Goal: Check status: Check status

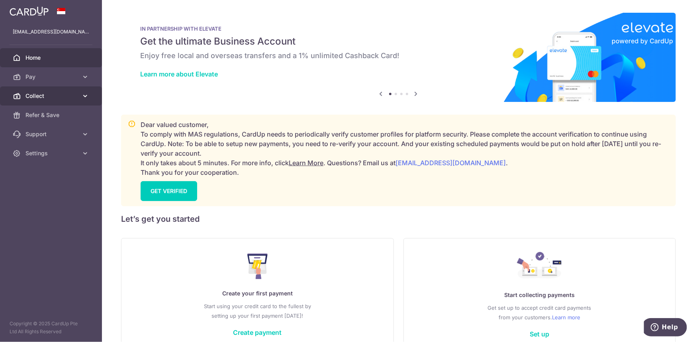
click at [41, 97] on span "Collect" at bounding box center [51, 96] width 53 height 8
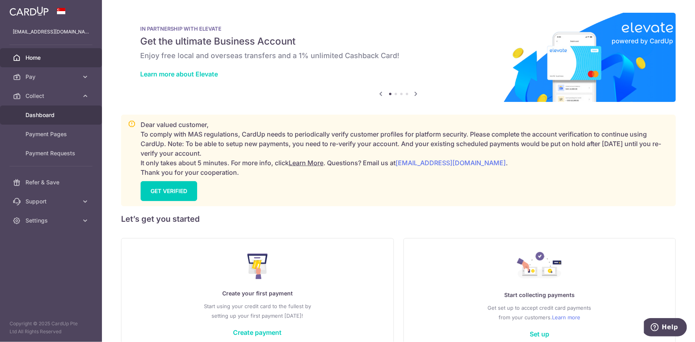
click at [52, 114] on span "Dashboard" at bounding box center [51, 115] width 53 height 8
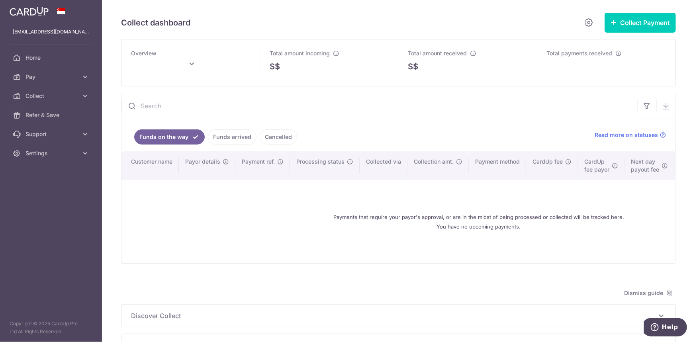
click at [266, 134] on link "Cancelled" at bounding box center [278, 136] width 37 height 15
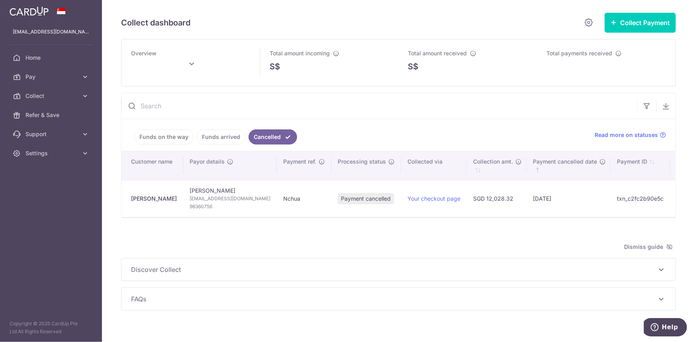
click at [230, 135] on link "Funds arrived" at bounding box center [221, 136] width 49 height 15
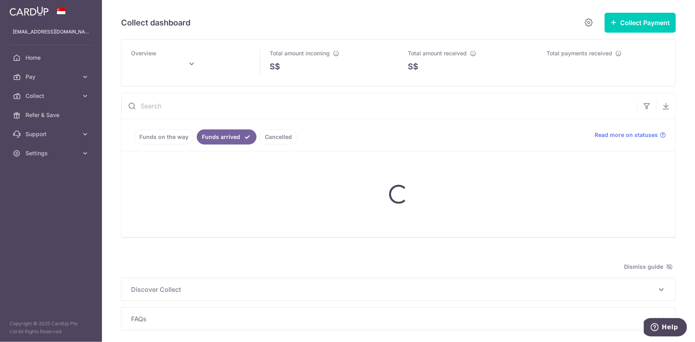
click at [173, 134] on link "Funds on the way" at bounding box center [163, 136] width 59 height 15
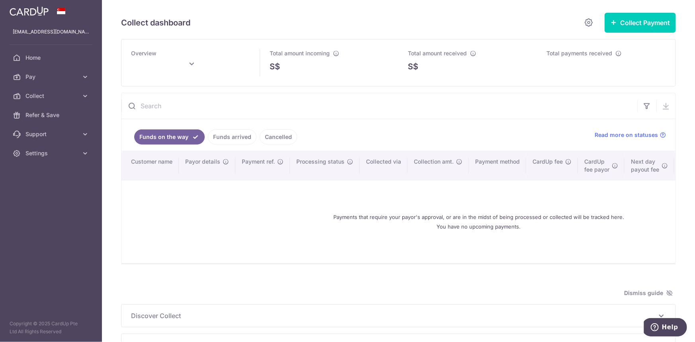
click at [220, 135] on link "Funds arrived" at bounding box center [232, 136] width 49 height 15
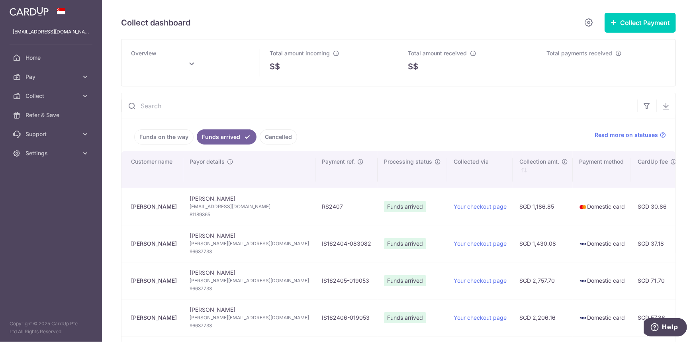
click at [192, 61] on icon at bounding box center [192, 64] width 10 height 10
click at [127, 88] on div "Prev Next Jan Feb Mar Apr May Jun Jul Aug Sep Oct Nov Dec 2015 2016 2017 2018 2…" at bounding box center [171, 85] width 127 height 19
click at [124, 88] on link "Prev" at bounding box center [122, 86] width 10 height 10
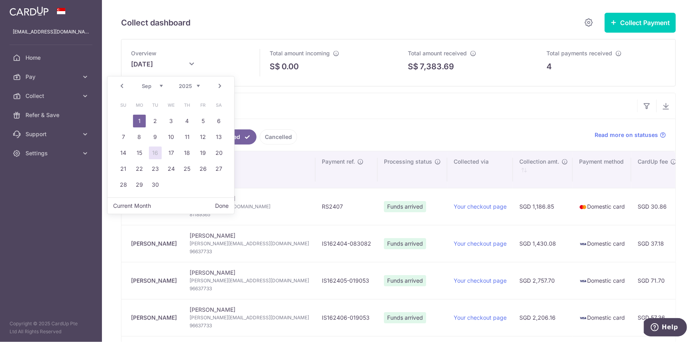
click at [121, 87] on link "Prev" at bounding box center [122, 86] width 10 height 10
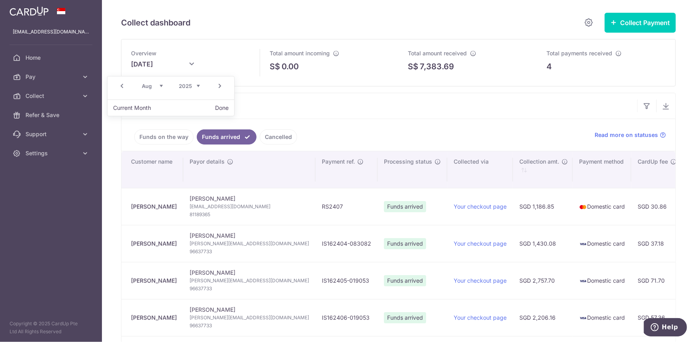
click at [121, 87] on link "Prev" at bounding box center [122, 86] width 10 height 10
click at [217, 106] on button "Done" at bounding box center [222, 108] width 20 height 11
click at [176, 105] on input "text" at bounding box center [379, 105] width 516 height 25
click at [156, 139] on link "Funds on the way" at bounding box center [163, 136] width 59 height 15
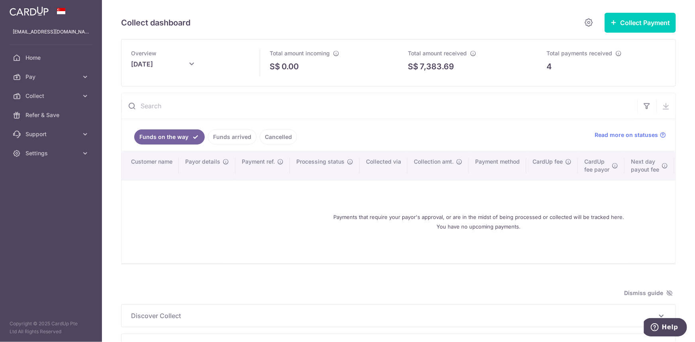
click at [143, 60] on input "July 2025" at bounding box center [171, 67] width 80 height 20
click at [119, 87] on link "Prev" at bounding box center [122, 86] width 10 height 10
click at [227, 110] on button "Done" at bounding box center [222, 108] width 20 height 11
click at [371, 115] on input "text" at bounding box center [379, 105] width 516 height 25
click at [234, 136] on link "Funds arrived" at bounding box center [232, 136] width 49 height 15
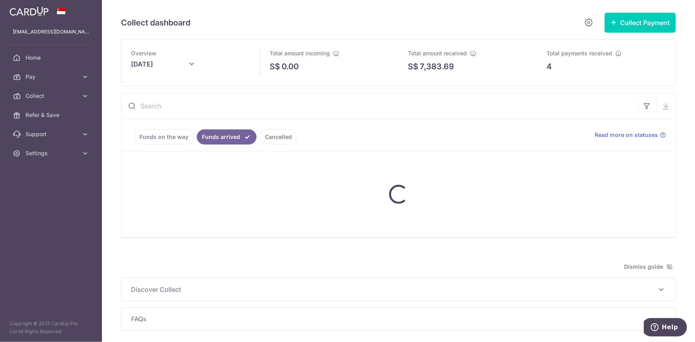
click at [271, 137] on link "Cancelled" at bounding box center [278, 136] width 37 height 15
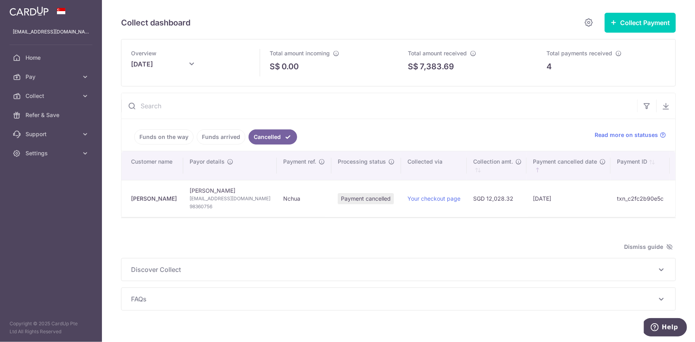
click at [179, 137] on link "Funds on the way" at bounding box center [163, 136] width 59 height 15
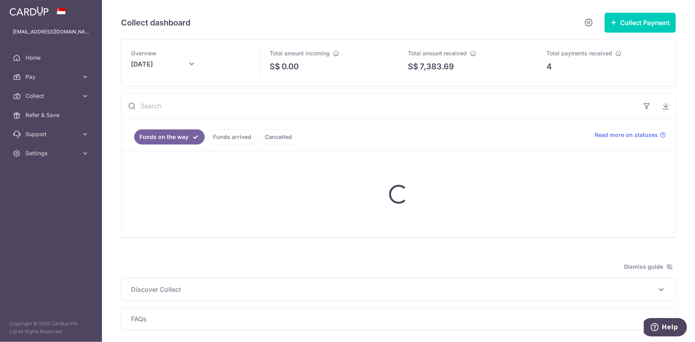
click at [213, 135] on link "Funds arrived" at bounding box center [232, 136] width 49 height 15
click at [274, 135] on link "Cancelled" at bounding box center [278, 136] width 37 height 15
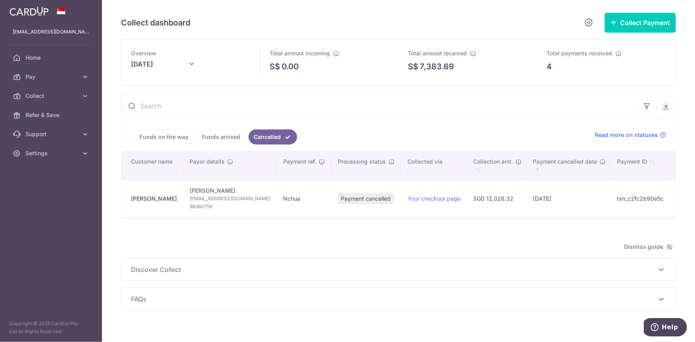
scroll to position [0, 10]
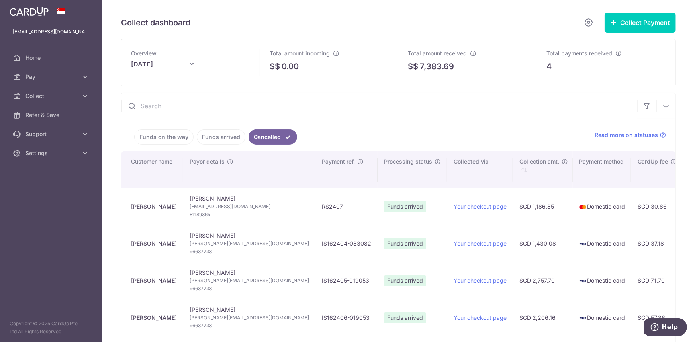
drag, startPoint x: 395, startPoint y: 218, endPoint x: 375, endPoint y: 219, distance: 20.4
click at [267, 133] on link "Cancelled" at bounding box center [273, 136] width 49 height 15
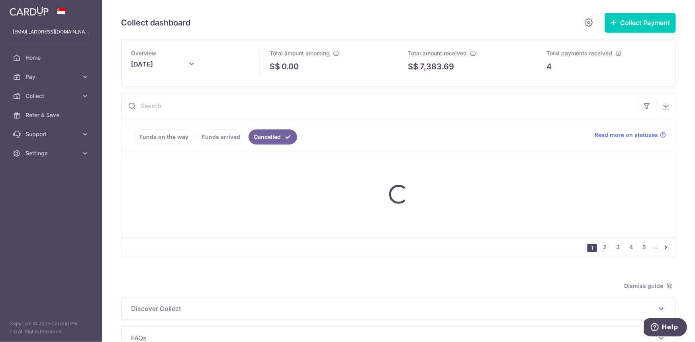
type input "July 2025"
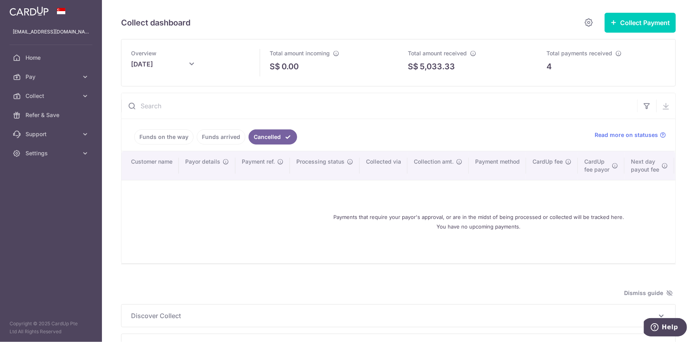
click at [222, 139] on link "Funds arrived" at bounding box center [221, 136] width 49 height 15
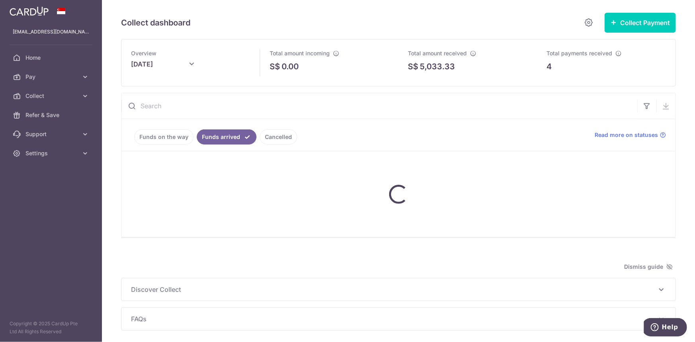
click at [282, 135] on link "Cancelled" at bounding box center [278, 136] width 37 height 15
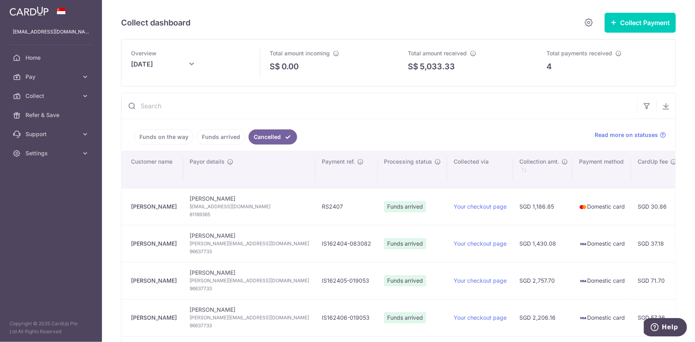
click at [174, 110] on input "text" at bounding box center [379, 105] width 516 height 25
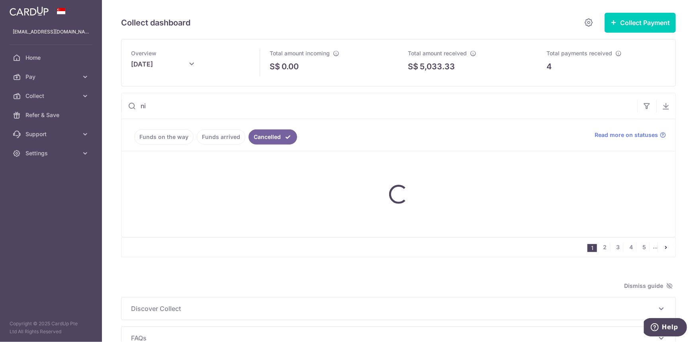
type input "nic"
type input "[DATE]"
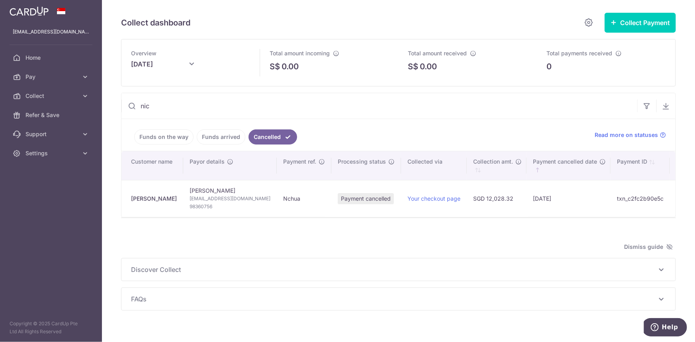
type input "nic"
click at [529, 217] on div "Search: Customer name Payor details Payment ref. Processing status Collected vi…" at bounding box center [398, 184] width 554 height 66
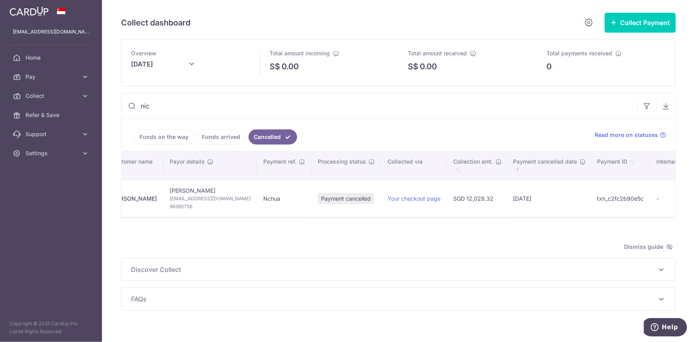
scroll to position [0, 20]
click at [329, 199] on span "Payment cancelled" at bounding box center [345, 198] width 56 height 11
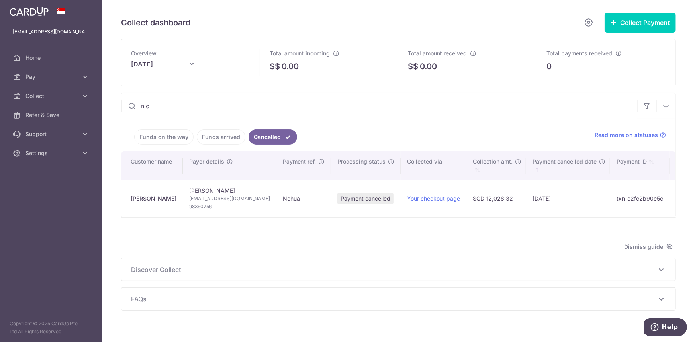
scroll to position [0, 0]
click at [374, 94] on input "nic" at bounding box center [379, 105] width 516 height 25
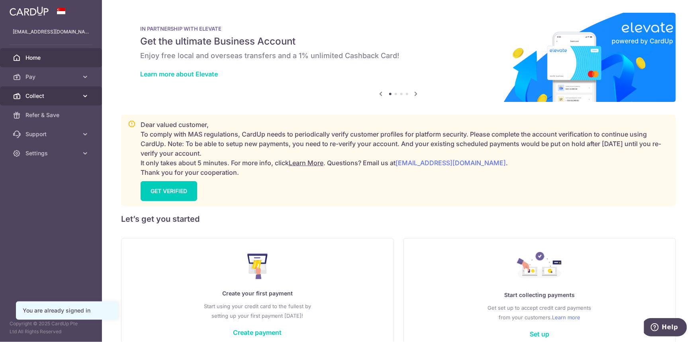
click at [51, 93] on span "Collect" at bounding box center [51, 96] width 53 height 8
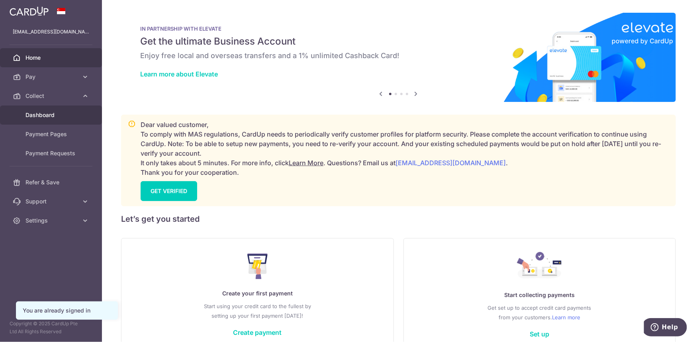
click at [52, 113] on span "Dashboard" at bounding box center [51, 115] width 53 height 8
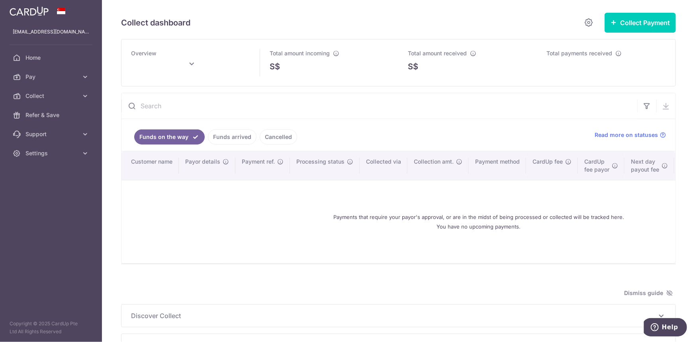
click at [168, 63] on input "text" at bounding box center [171, 67] width 80 height 20
type input "[DATE]"
click at [298, 108] on input "text" at bounding box center [379, 105] width 516 height 25
click at [272, 139] on link "Cancelled" at bounding box center [278, 136] width 37 height 15
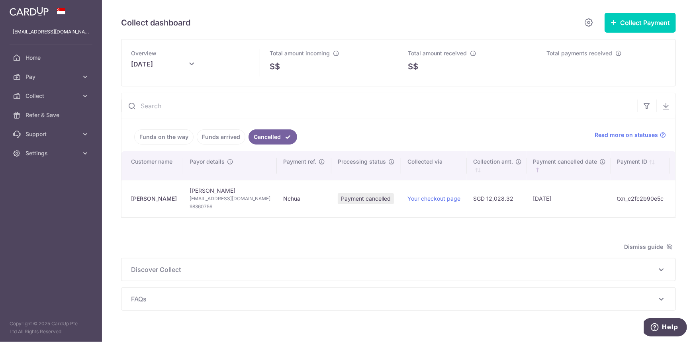
scroll to position [0, 1]
